Goal: Task Accomplishment & Management: Complete application form

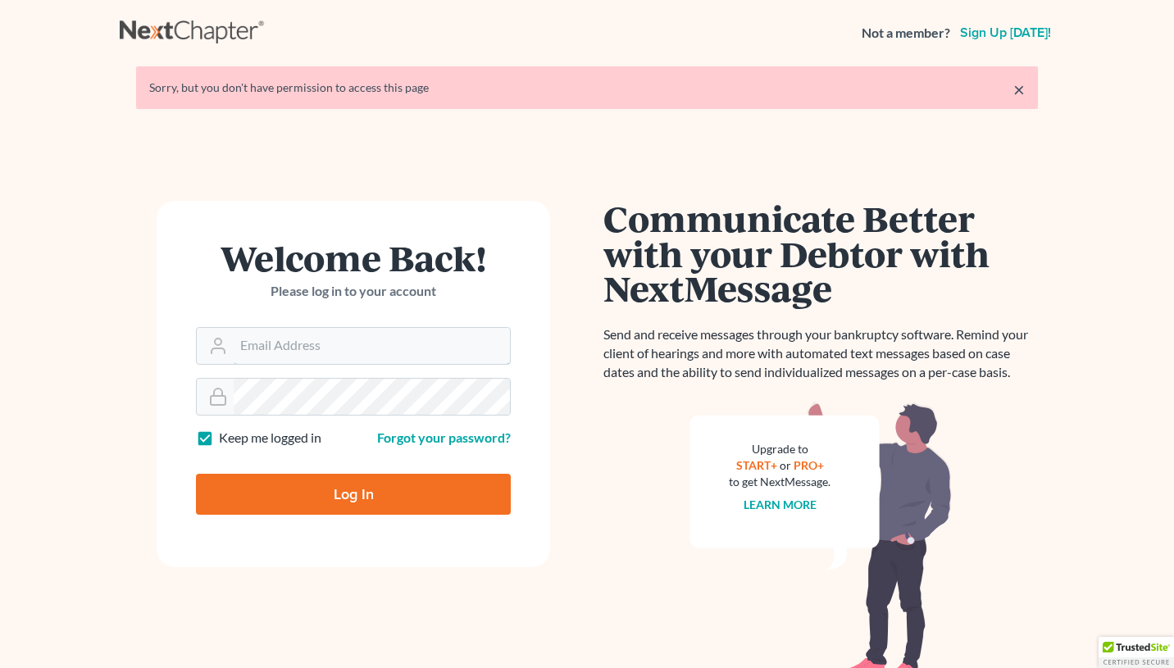
type input "[EMAIL_ADDRESS][DOMAIN_NAME]"
click at [311, 491] on input "Log In" at bounding box center [353, 494] width 315 height 41
type input "Thinking..."
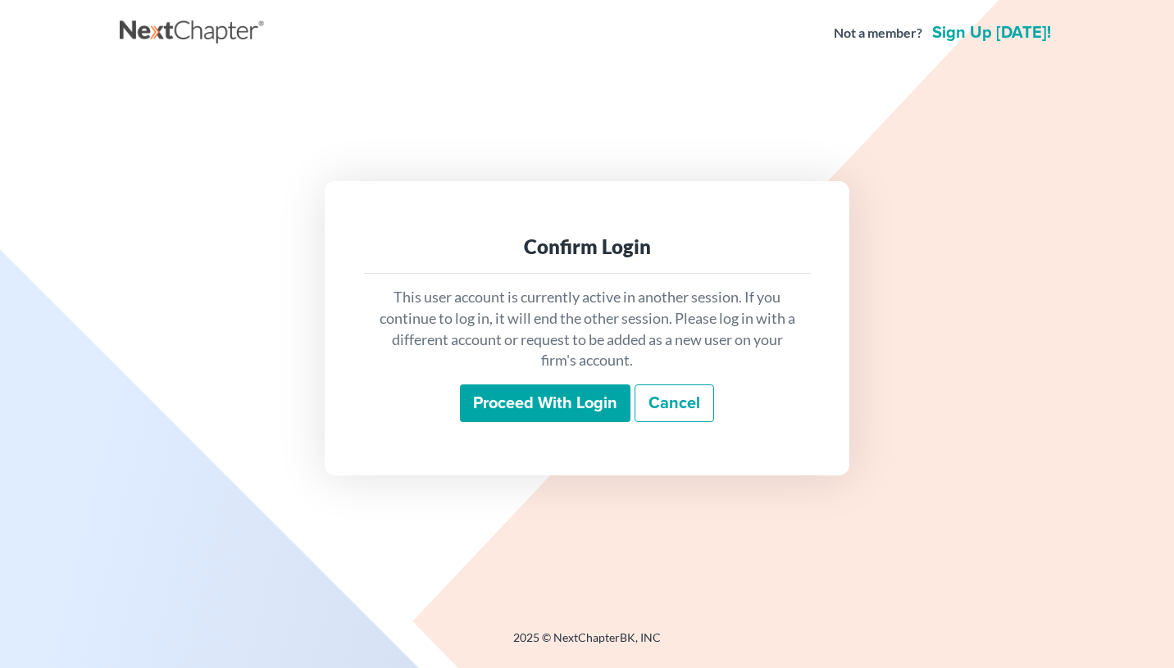
click at [516, 403] on input "Proceed with login" at bounding box center [545, 403] width 170 height 38
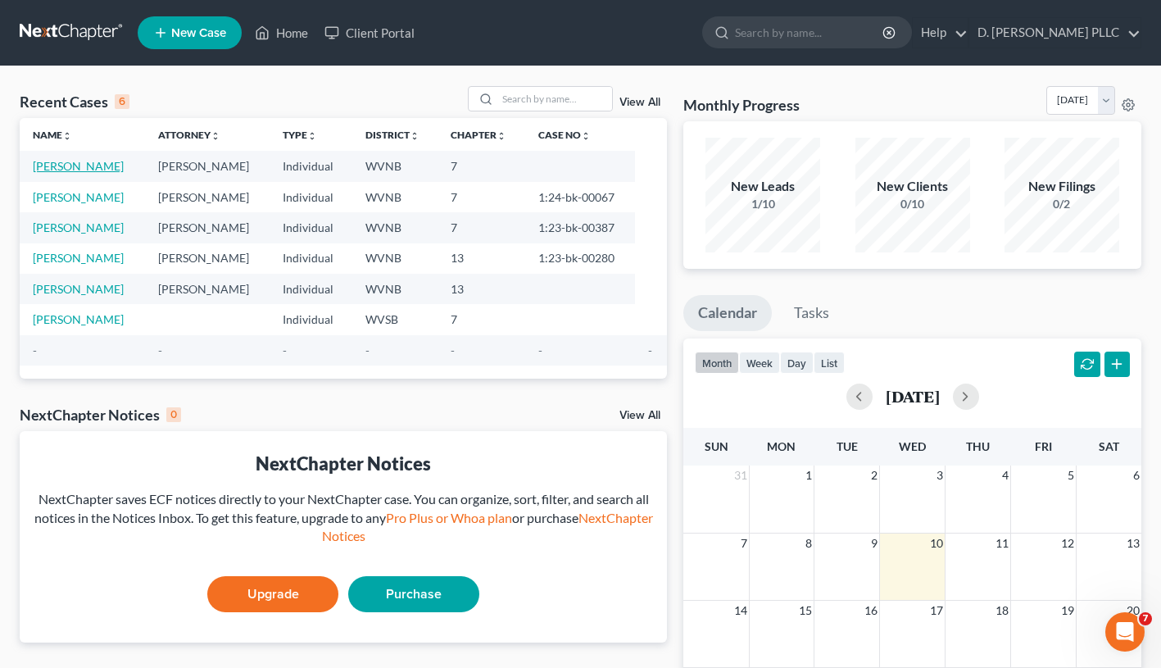
click at [74, 162] on link "Bryant, Carl" at bounding box center [78, 166] width 91 height 14
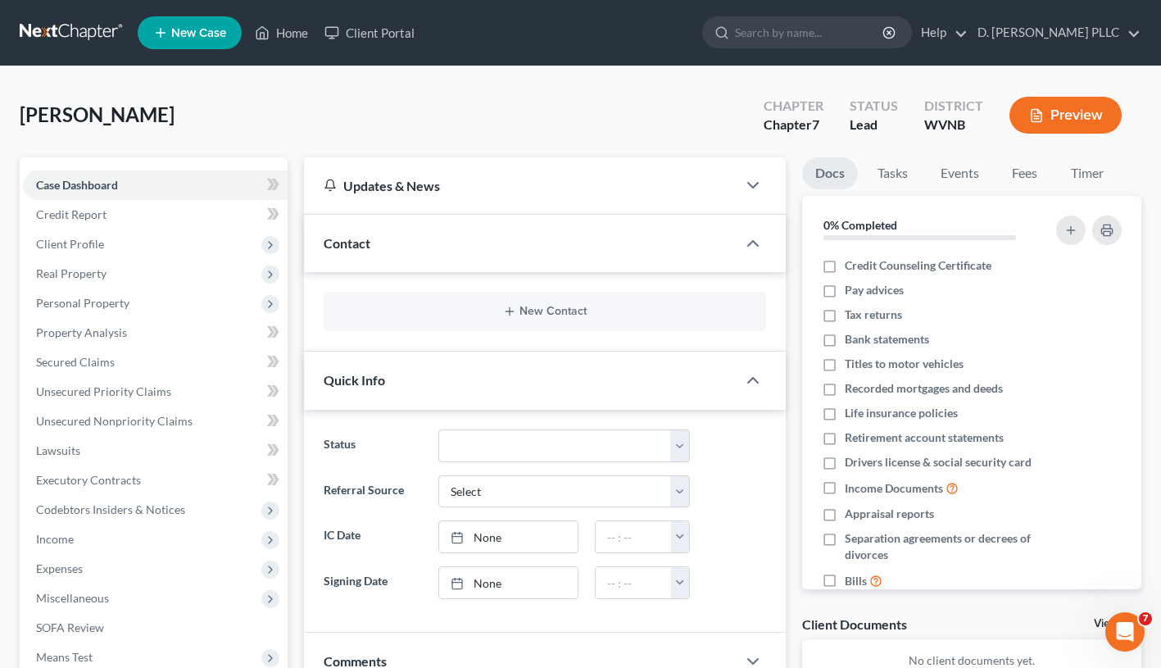
scroll to position [257, 0]
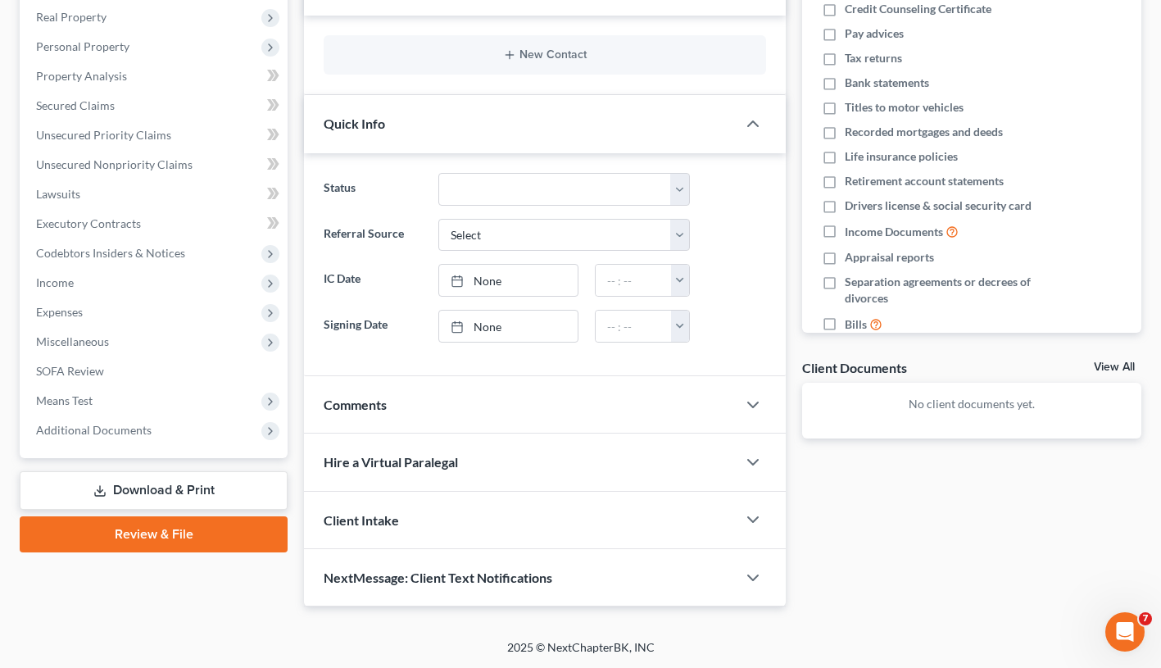
click at [172, 533] on link "Review & File" at bounding box center [154, 534] width 268 height 36
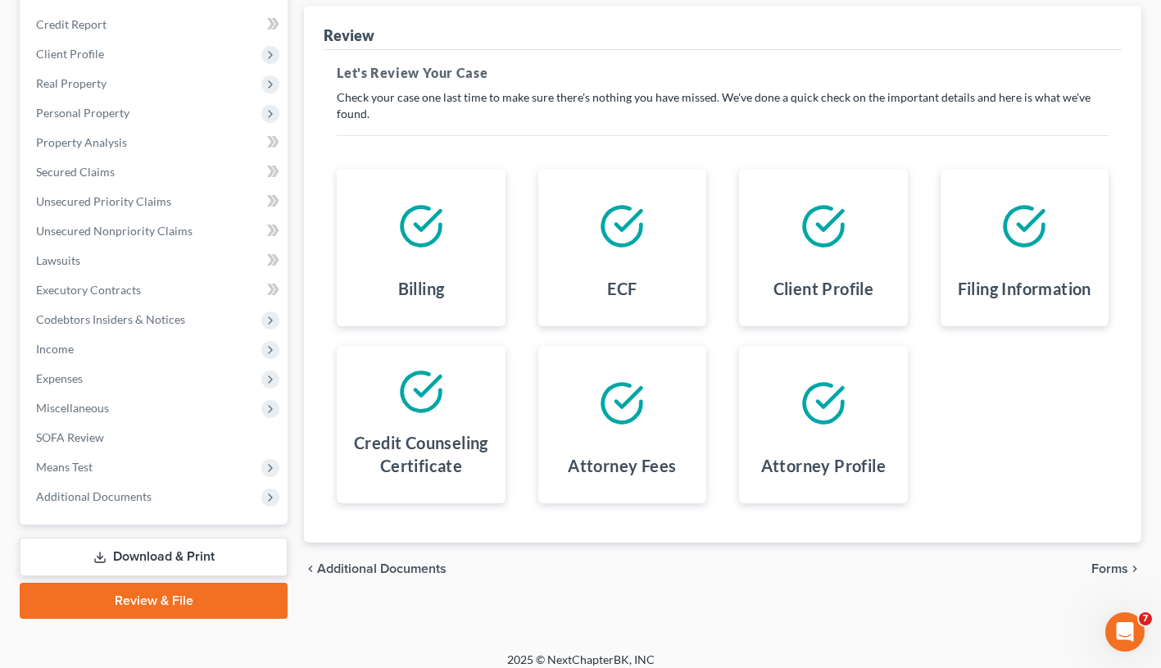
scroll to position [202, 0]
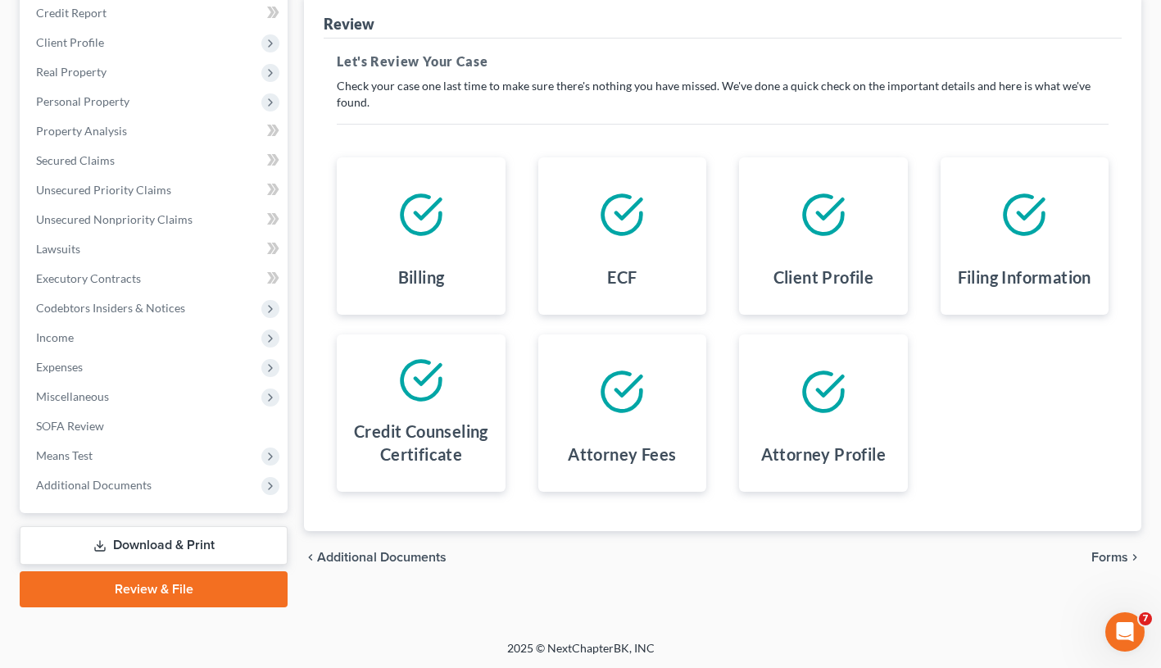
click at [1120, 556] on span "Forms" at bounding box center [1110, 557] width 37 height 13
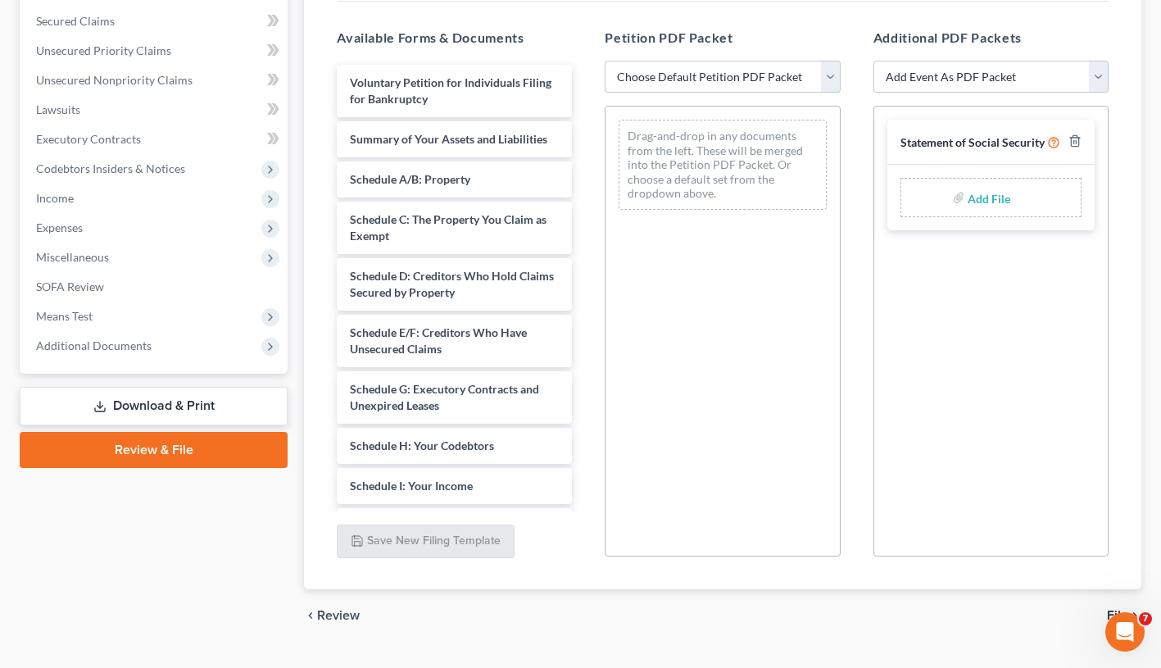
scroll to position [340, 0]
click at [177, 443] on link "Review & File" at bounding box center [154, 451] width 268 height 36
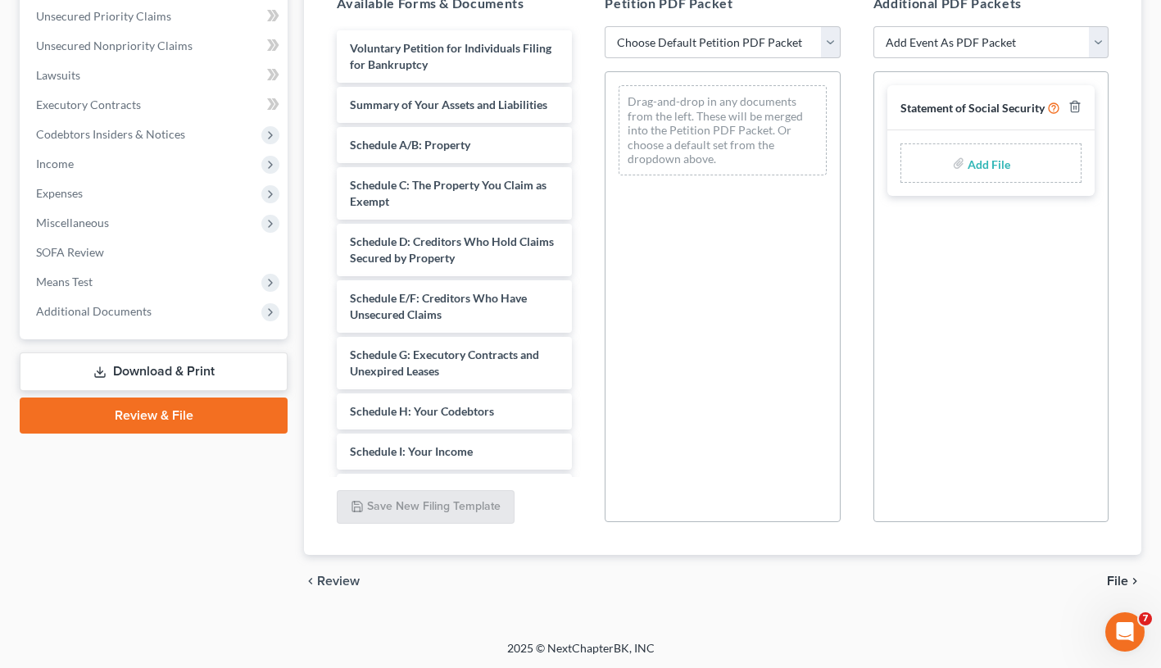
scroll to position [376, 0]
click at [828, 39] on select "Choose Default Petition PDF Packet Complete Bankruptcy Petition (all forms and …" at bounding box center [722, 41] width 235 height 33
select select "1"
click at [605, 25] on select "Choose Default Petition PDF Packet Complete Bankruptcy Petition (all forms and …" at bounding box center [722, 41] width 235 height 33
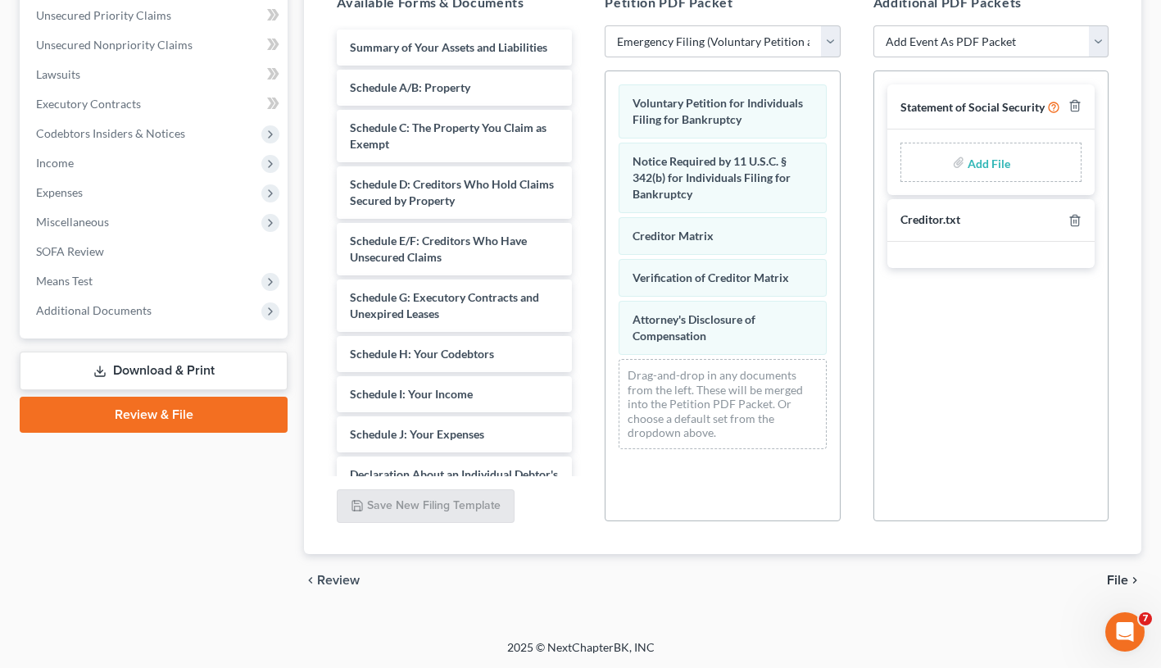
click at [1115, 579] on span "File" at bounding box center [1117, 580] width 21 height 13
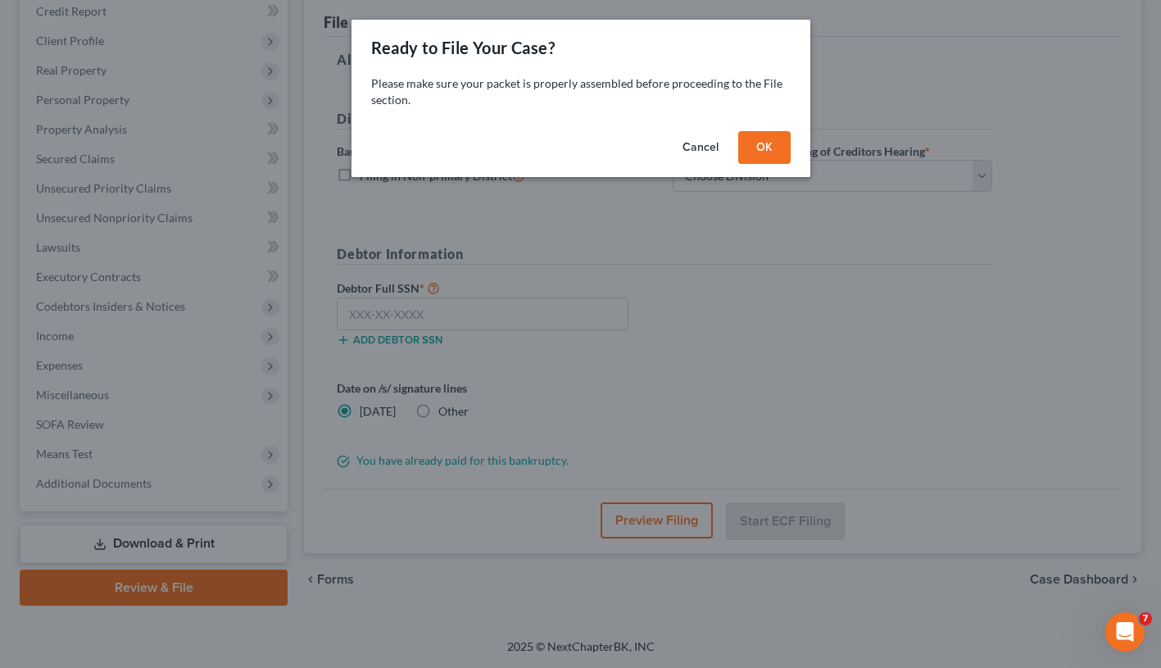
scroll to position [202, 0]
click at [773, 141] on button "OK" at bounding box center [770, 147] width 52 height 33
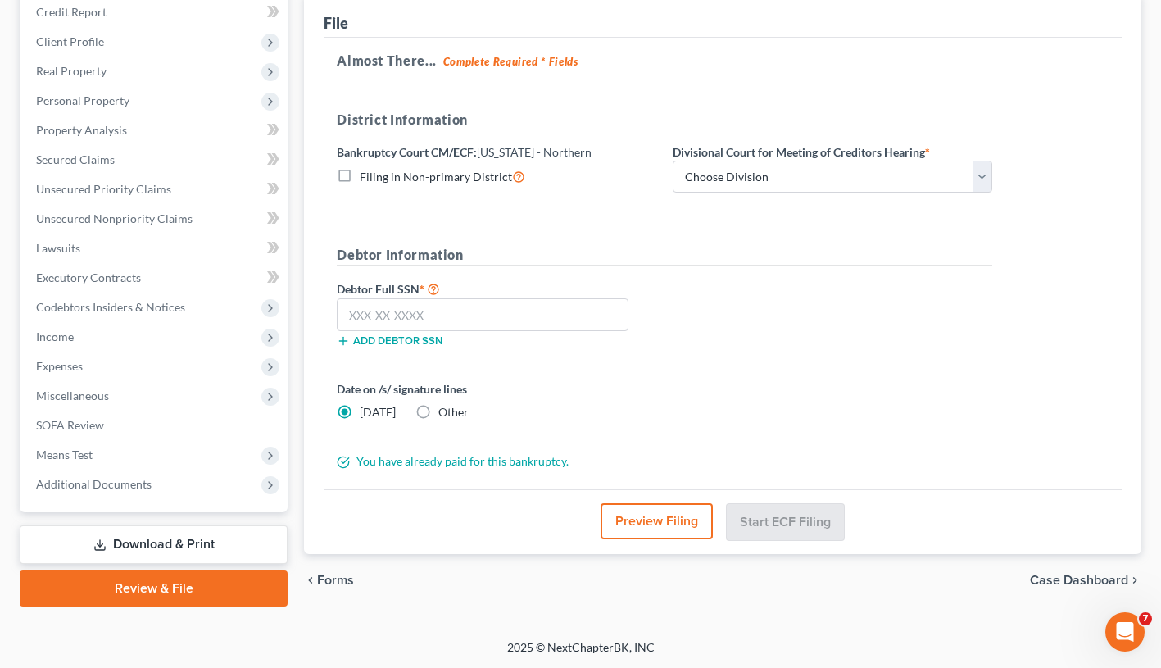
click at [670, 517] on button "Preview Filing" at bounding box center [657, 521] width 112 height 36
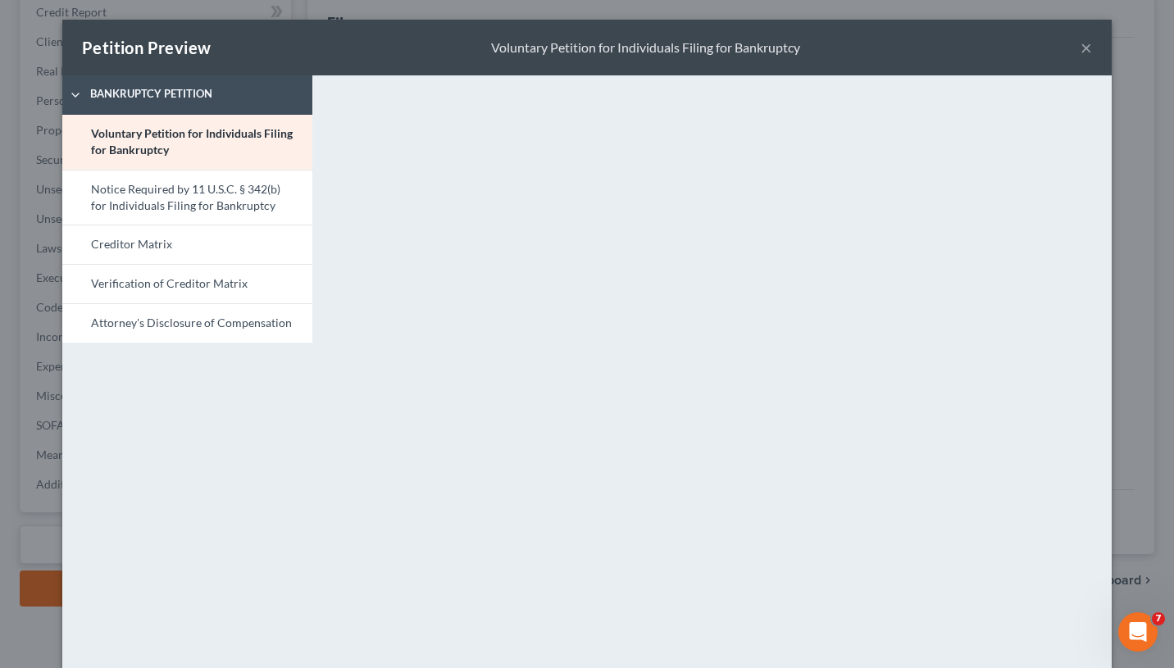
click at [1080, 48] on button "×" at bounding box center [1085, 48] width 11 height 20
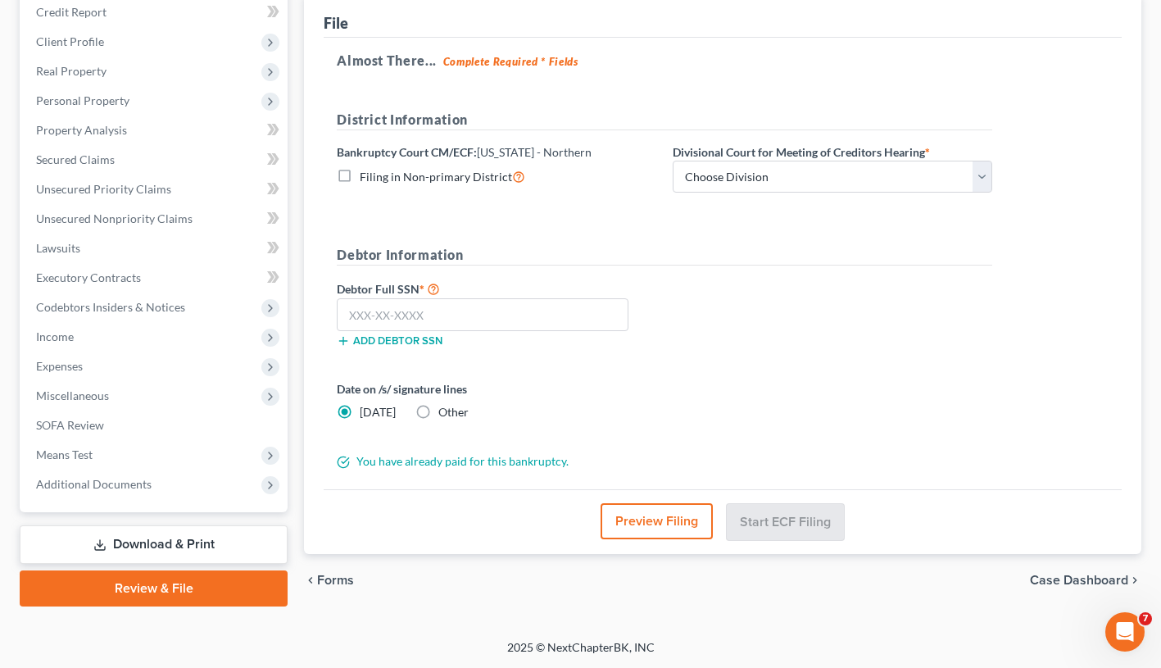
click at [209, 587] on link "Review & File" at bounding box center [154, 588] width 268 height 36
click at [1123, 576] on span "Case Dashboard" at bounding box center [1079, 580] width 98 height 13
select select "10"
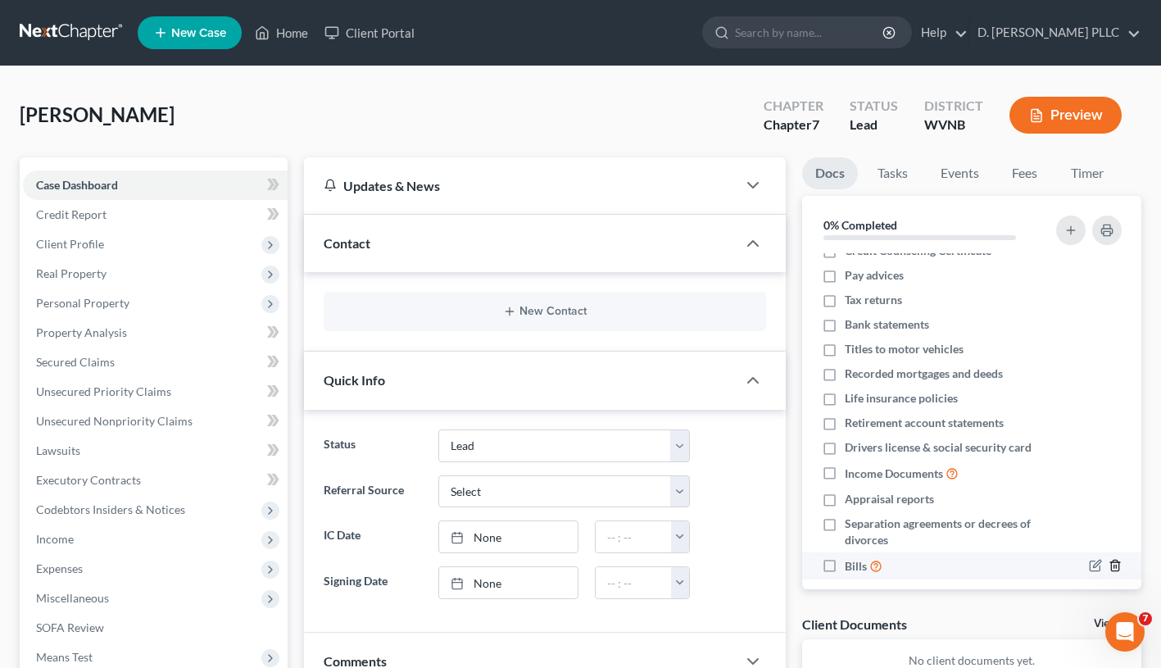
scroll to position [31, 0]
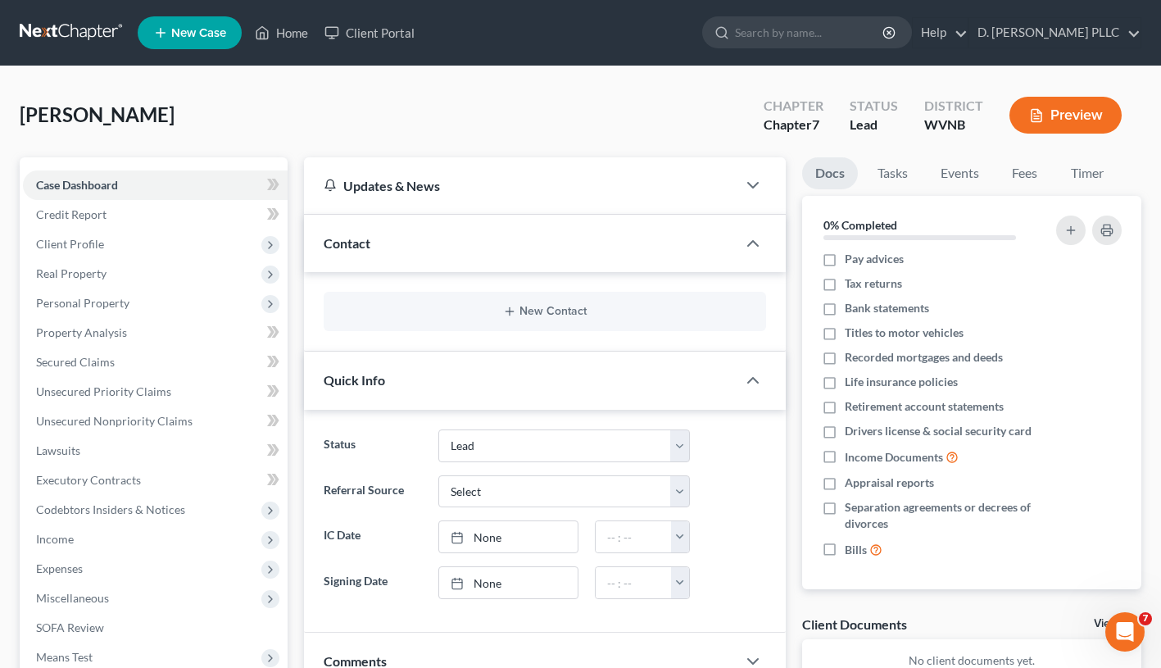
click at [1147, 592] on div "Docs Tasks Events Fees Timer 0% Completed Nothing here yet! Credit Counseling C…" at bounding box center [972, 510] width 356 height 706
click at [1159, 623] on div "Bryant, Carl Upgraded Chapter Chapter 7 Status Lead District WVNB Preview Petit…" at bounding box center [580, 480] width 1161 height 829
click at [998, 618] on div "Client Documents View All" at bounding box center [971, 628] width 339 height 24
drag, startPoint x: 998, startPoint y: 618, endPoint x: 994, endPoint y: 603, distance: 15.3
click at [994, 603] on div "Docs Tasks Events Fees Timer 0% Completed Nothing here yet! Credit Counseling C…" at bounding box center [972, 510] width 356 height 706
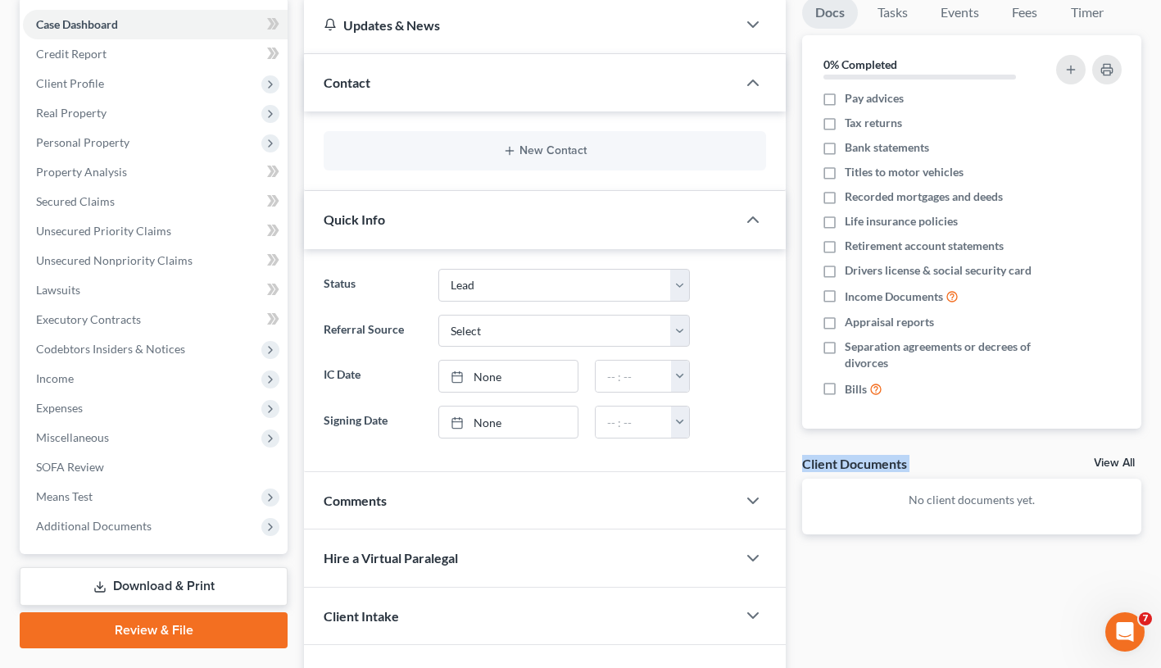
scroll to position [257, 0]
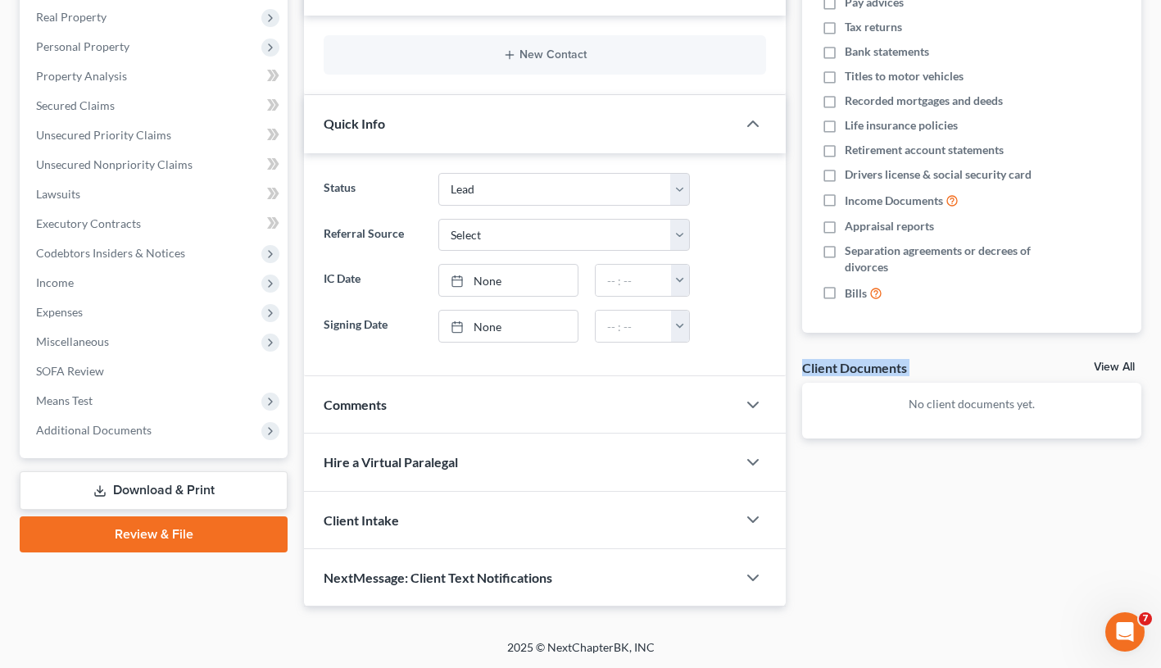
click at [131, 531] on link "Review & File" at bounding box center [154, 534] width 268 height 36
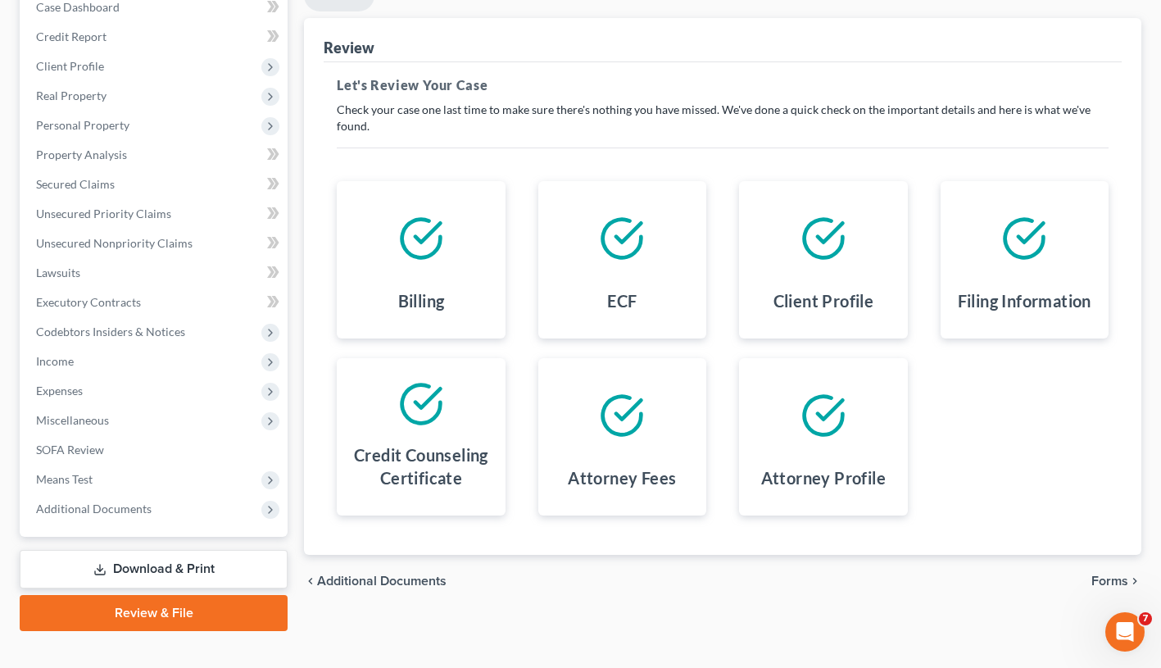
scroll to position [202, 0]
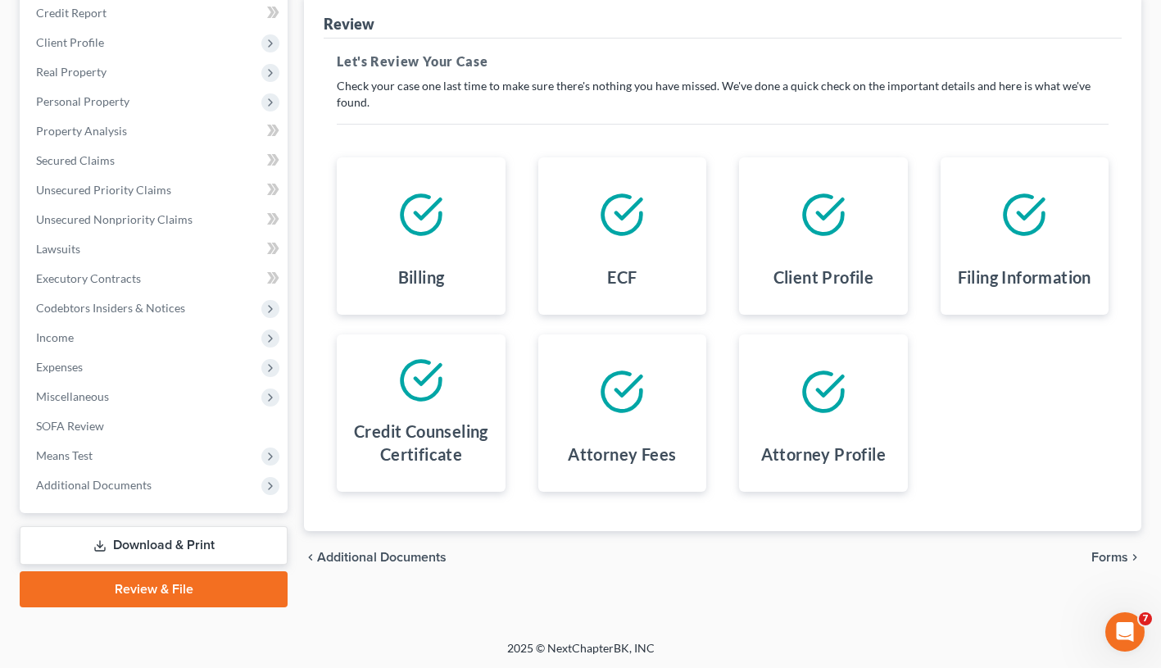
click at [196, 594] on link "Review & File" at bounding box center [154, 589] width 268 height 36
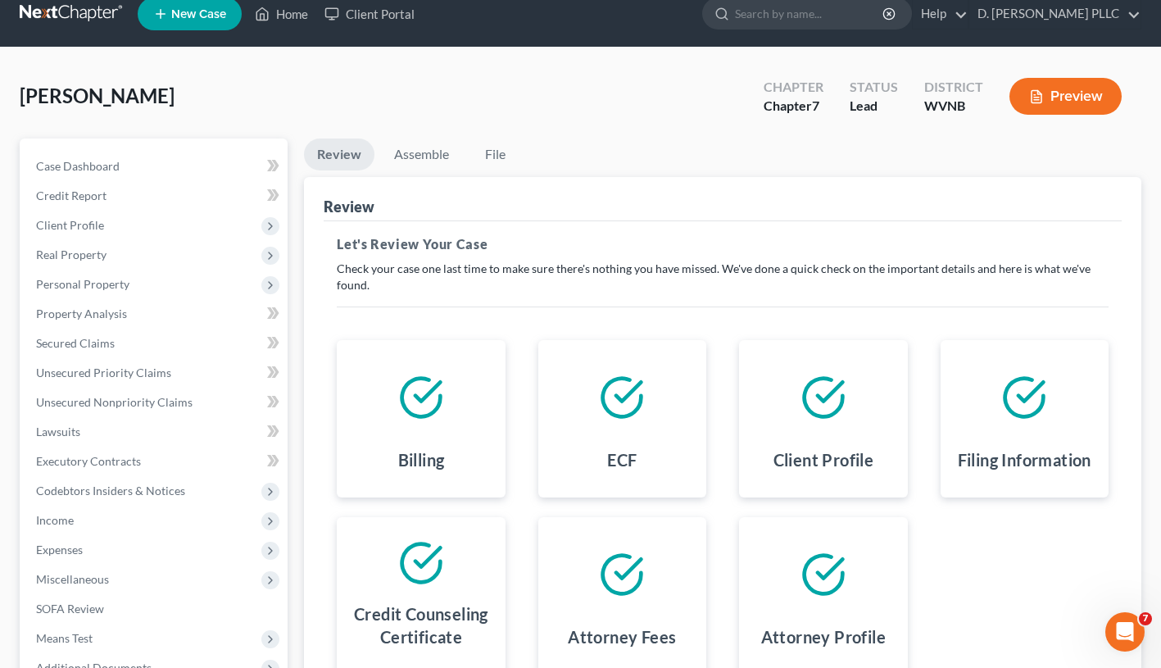
scroll to position [0, 0]
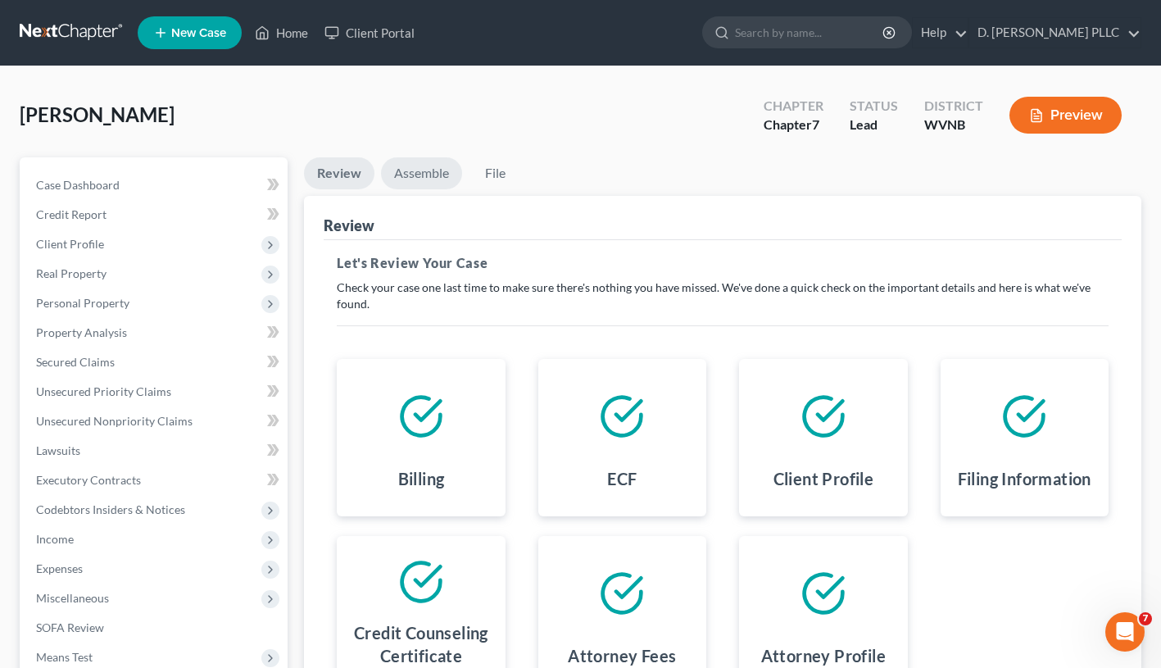
click at [450, 172] on link "Assemble" at bounding box center [421, 173] width 81 height 32
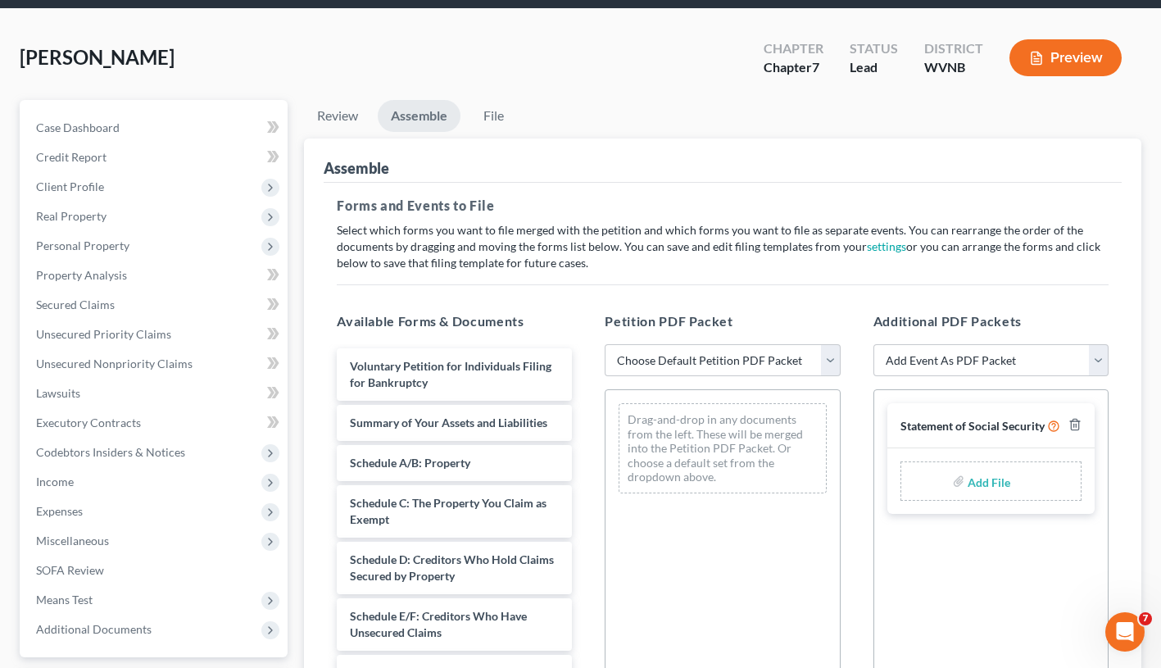
scroll to position [261, 0]
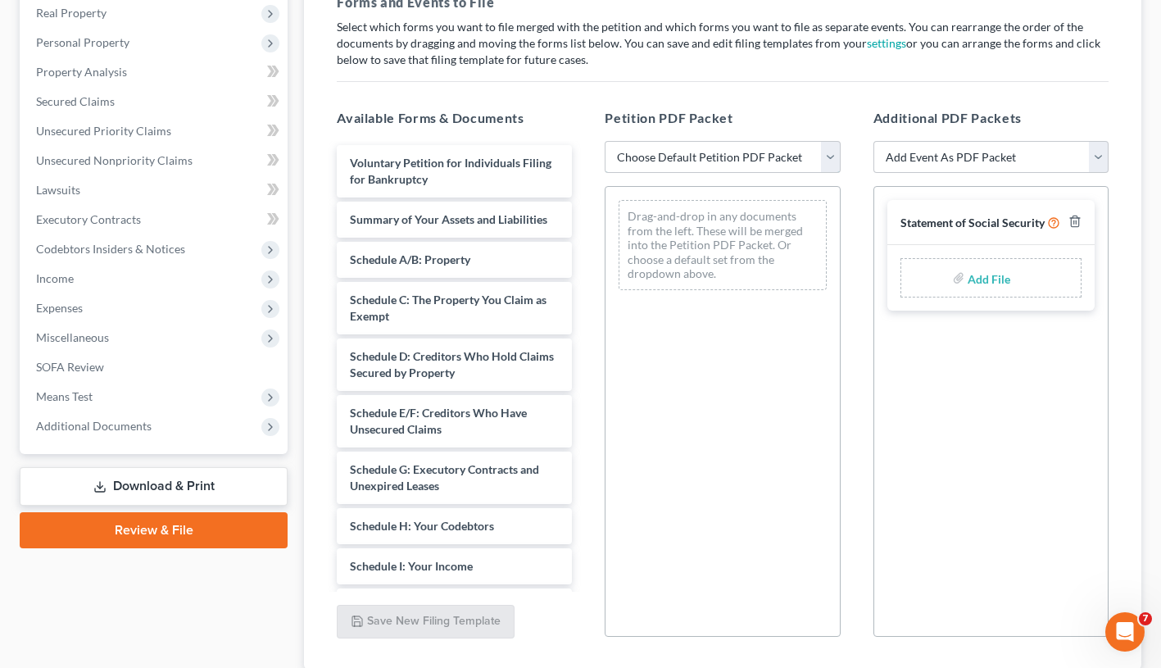
click at [829, 161] on select "Choose Default Petition PDF Packet Complete Bankruptcy Petition (all forms and …" at bounding box center [722, 157] width 235 height 33
select select "1"
click at [605, 141] on select "Choose Default Petition PDF Packet Complete Bankruptcy Petition (all forms and …" at bounding box center [722, 157] width 235 height 33
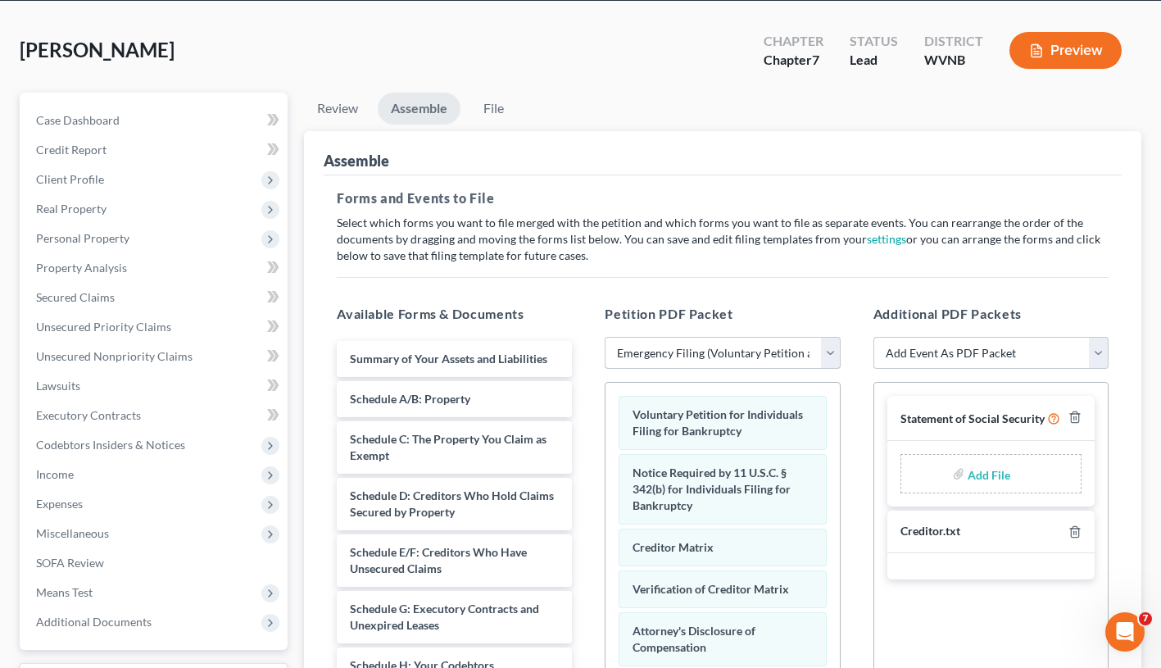
scroll to position [50, 0]
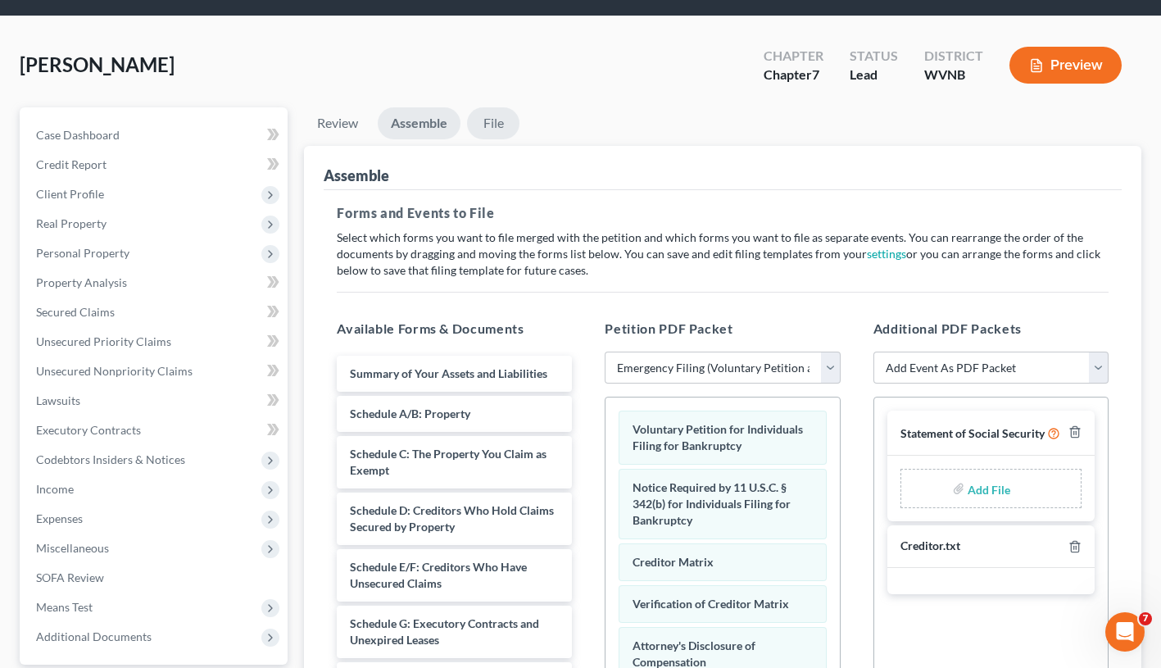
click at [493, 125] on link "File" at bounding box center [493, 123] width 52 height 32
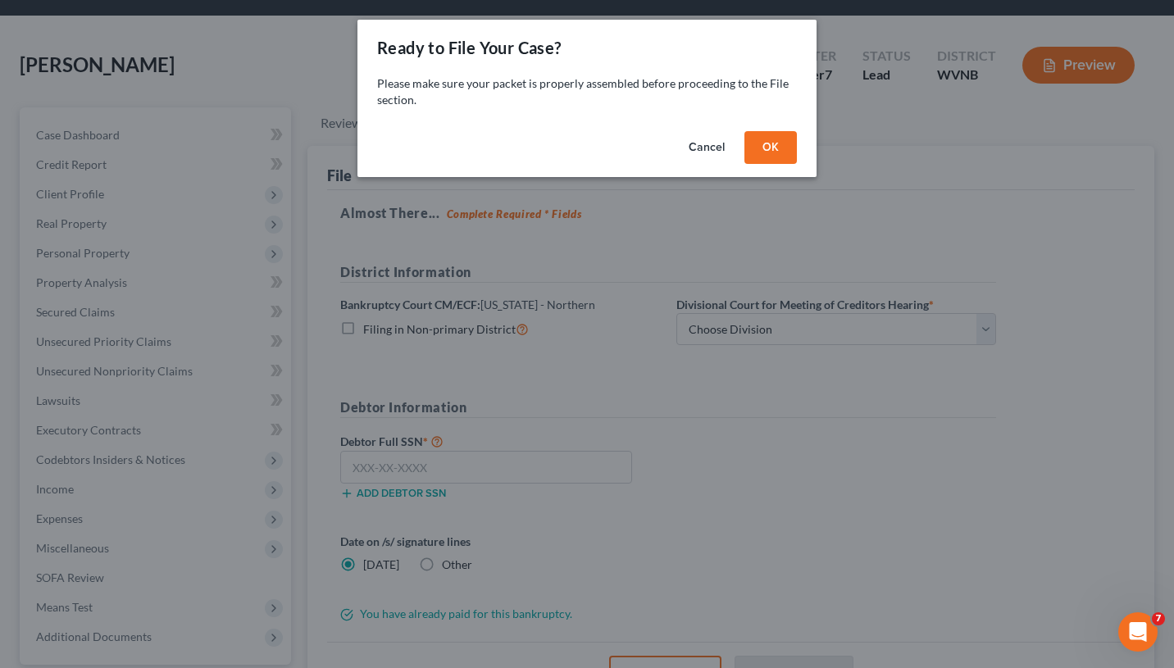
click at [716, 148] on button "Cancel" at bounding box center [706, 147] width 62 height 33
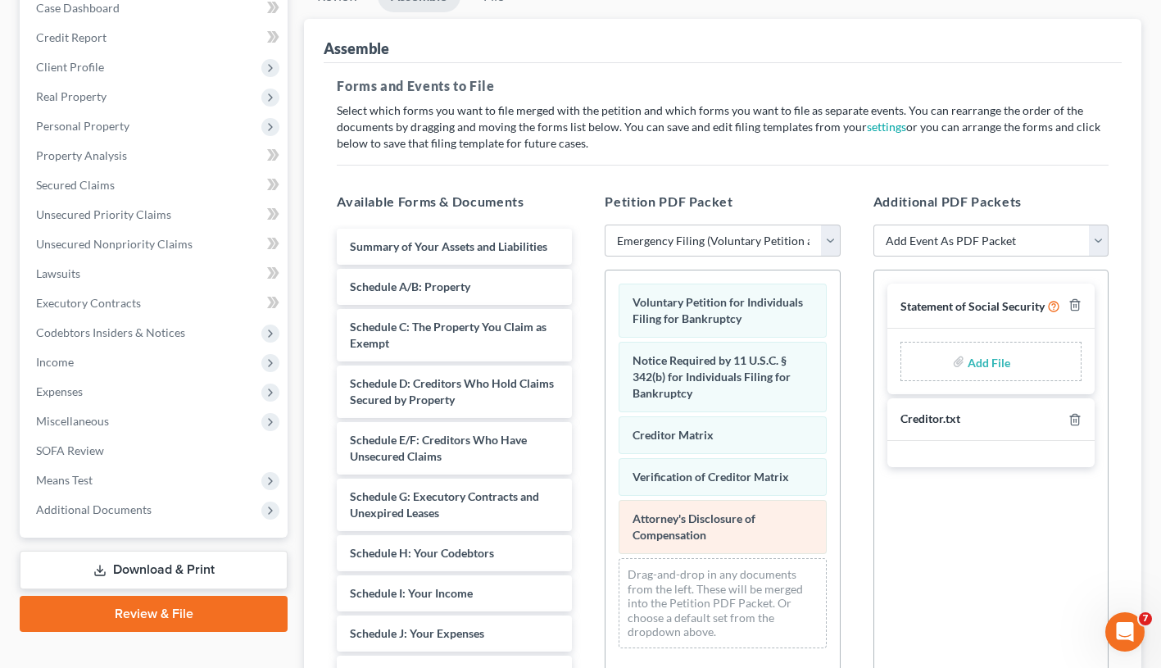
scroll to position [179, 0]
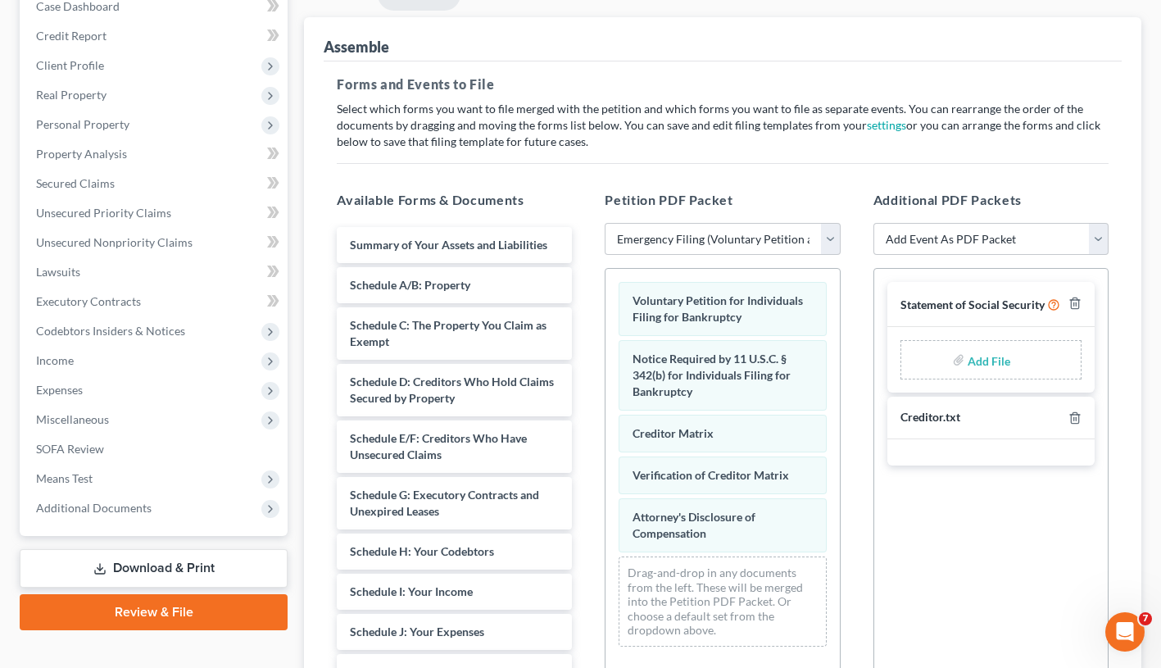
click at [984, 361] on input "file" at bounding box center [987, 360] width 39 height 30
type input "C:\fakepath\Social Security.pdf"
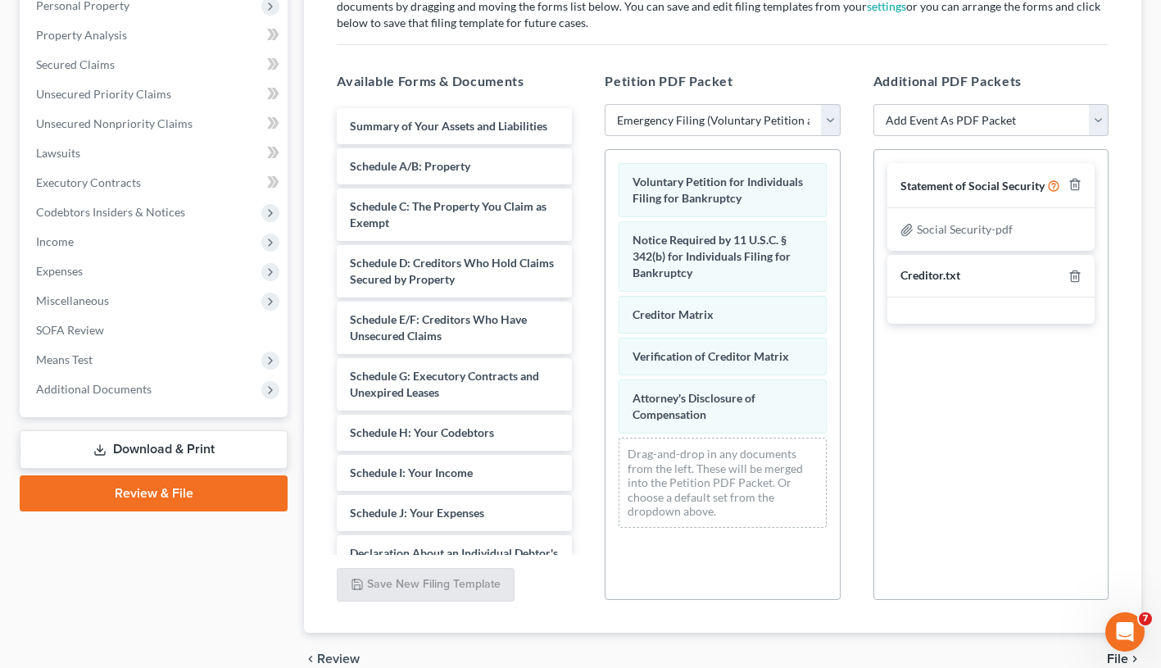
scroll to position [264, 0]
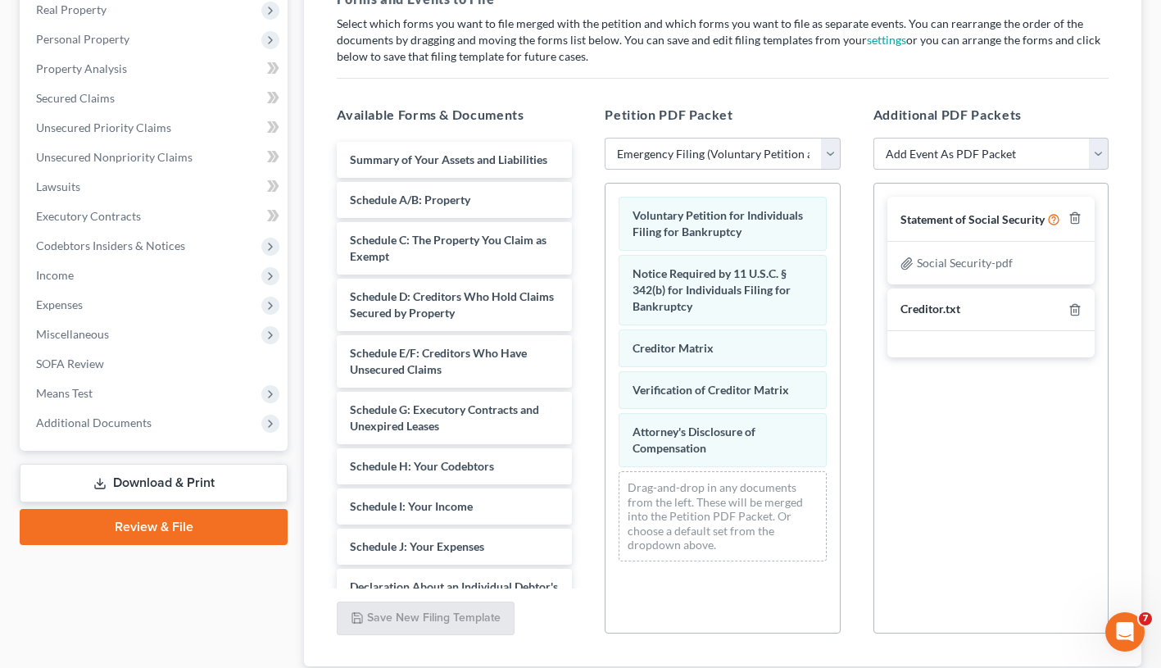
click at [992, 309] on div "Creditor.txt" at bounding box center [991, 309] width 207 height 43
click at [1104, 150] on select "Add Event As PDF Packet Certificate of Credit Counseling Creditor.txt Payment A…" at bounding box center [991, 154] width 235 height 33
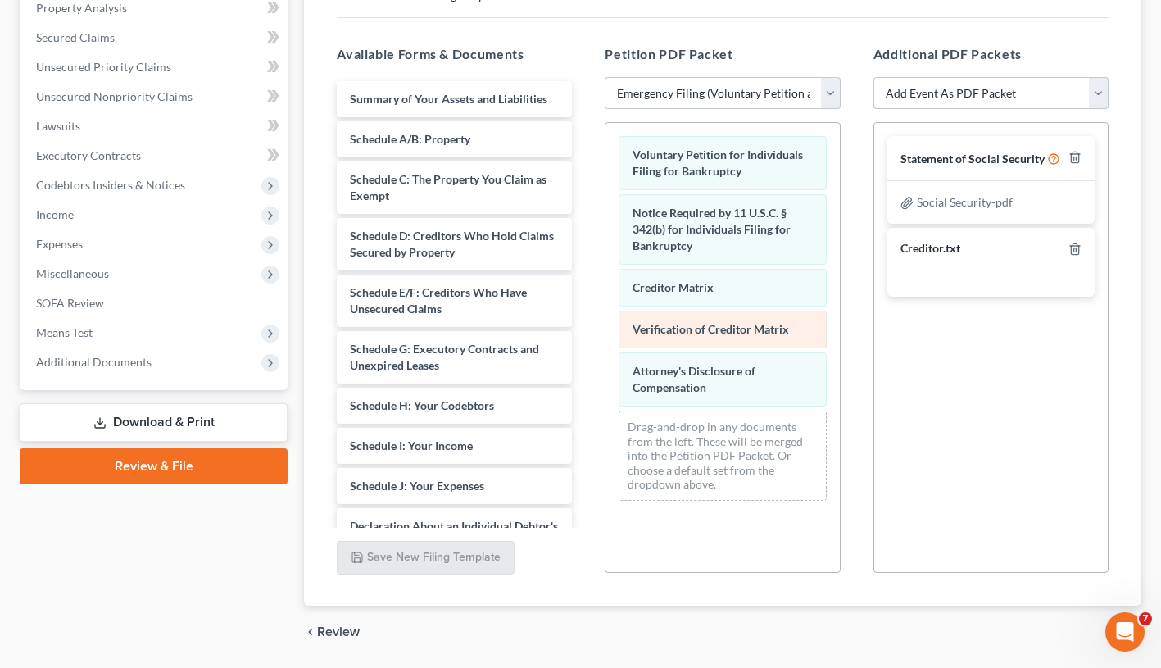
scroll to position [376, 0]
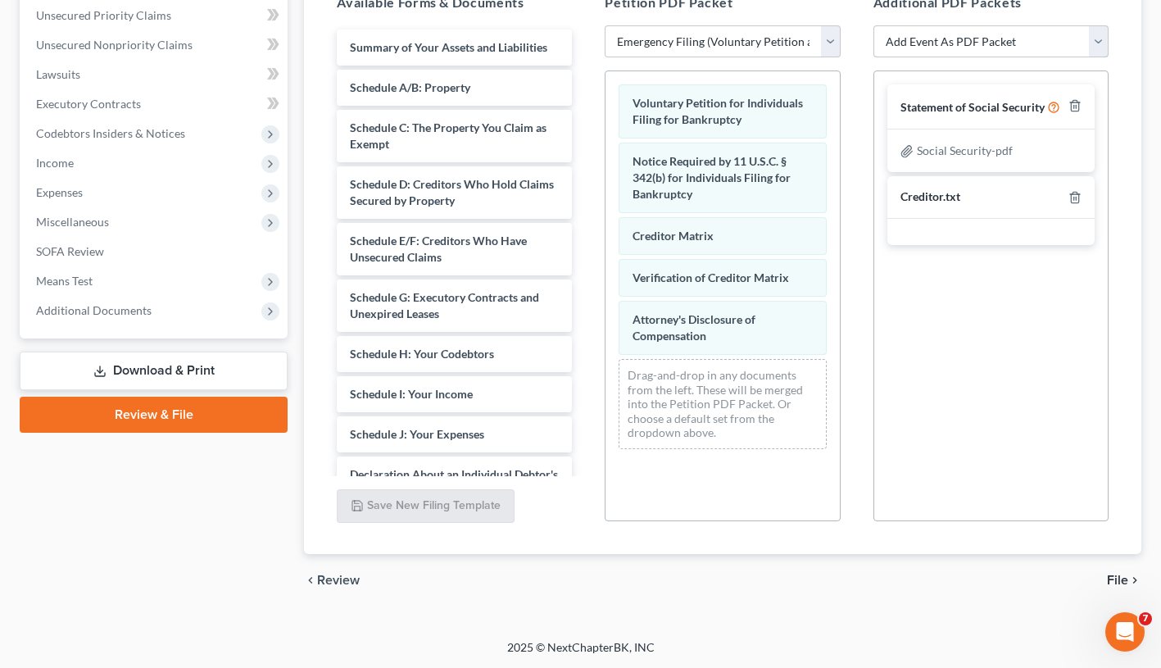
click at [1093, 41] on select "Add Event As PDF Packet Certificate of Credit Counseling Creditor.txt Payment A…" at bounding box center [991, 41] width 235 height 33
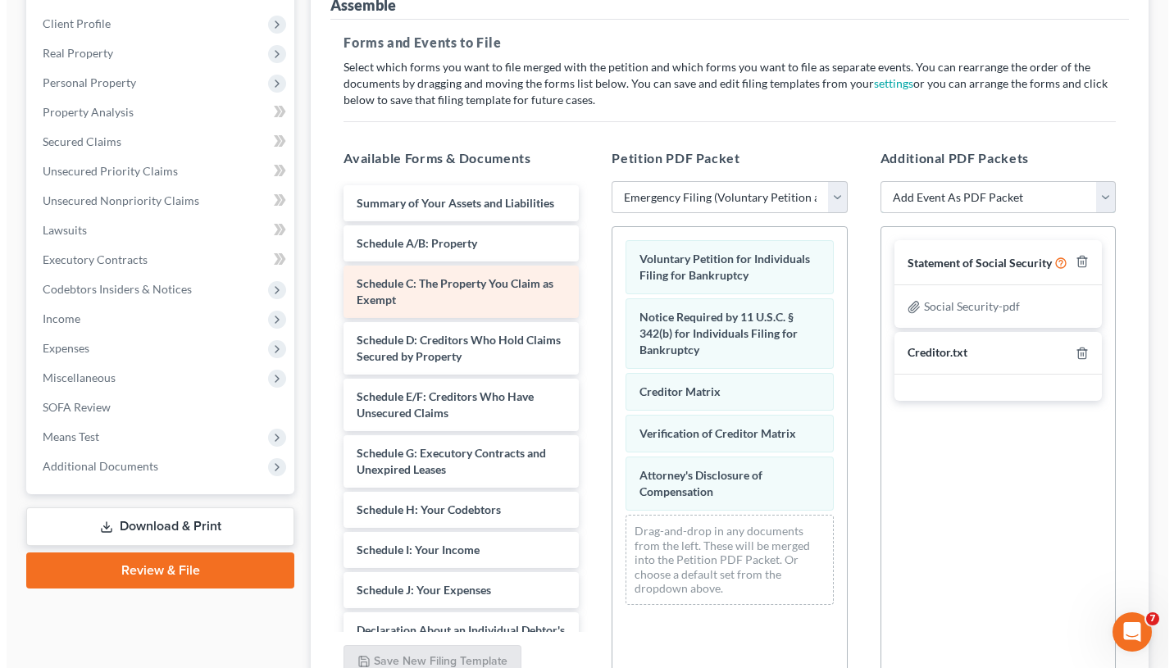
scroll to position [0, 0]
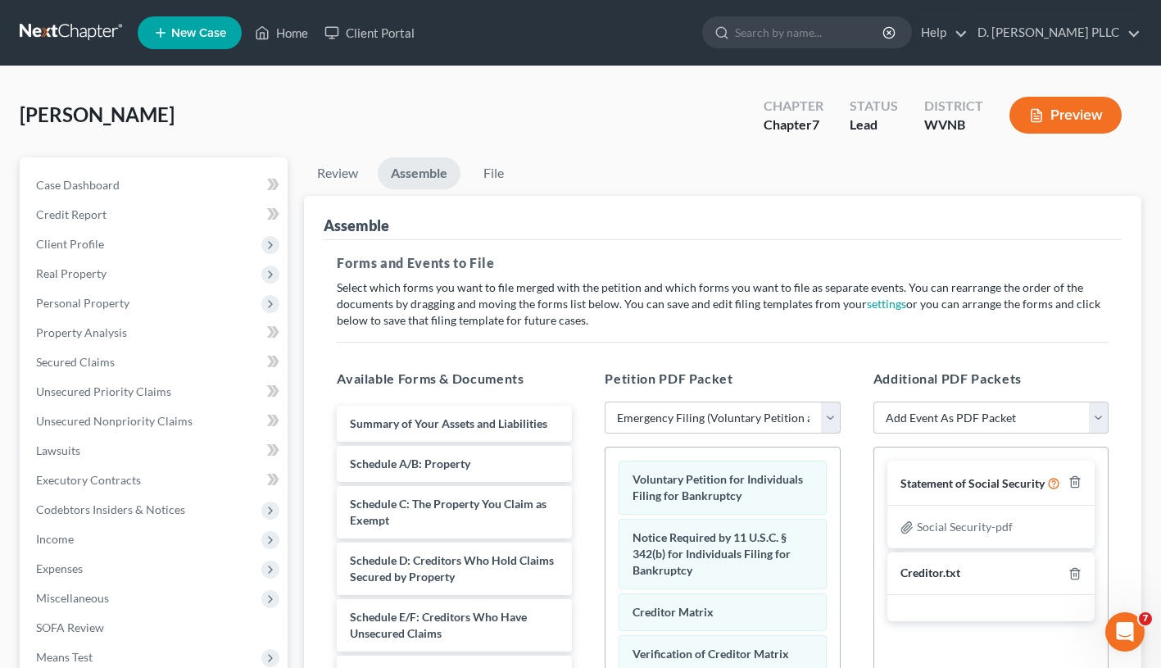
click at [1109, 110] on button "Preview" at bounding box center [1066, 115] width 112 height 37
